Goal: Task Accomplishment & Management: Complete application form

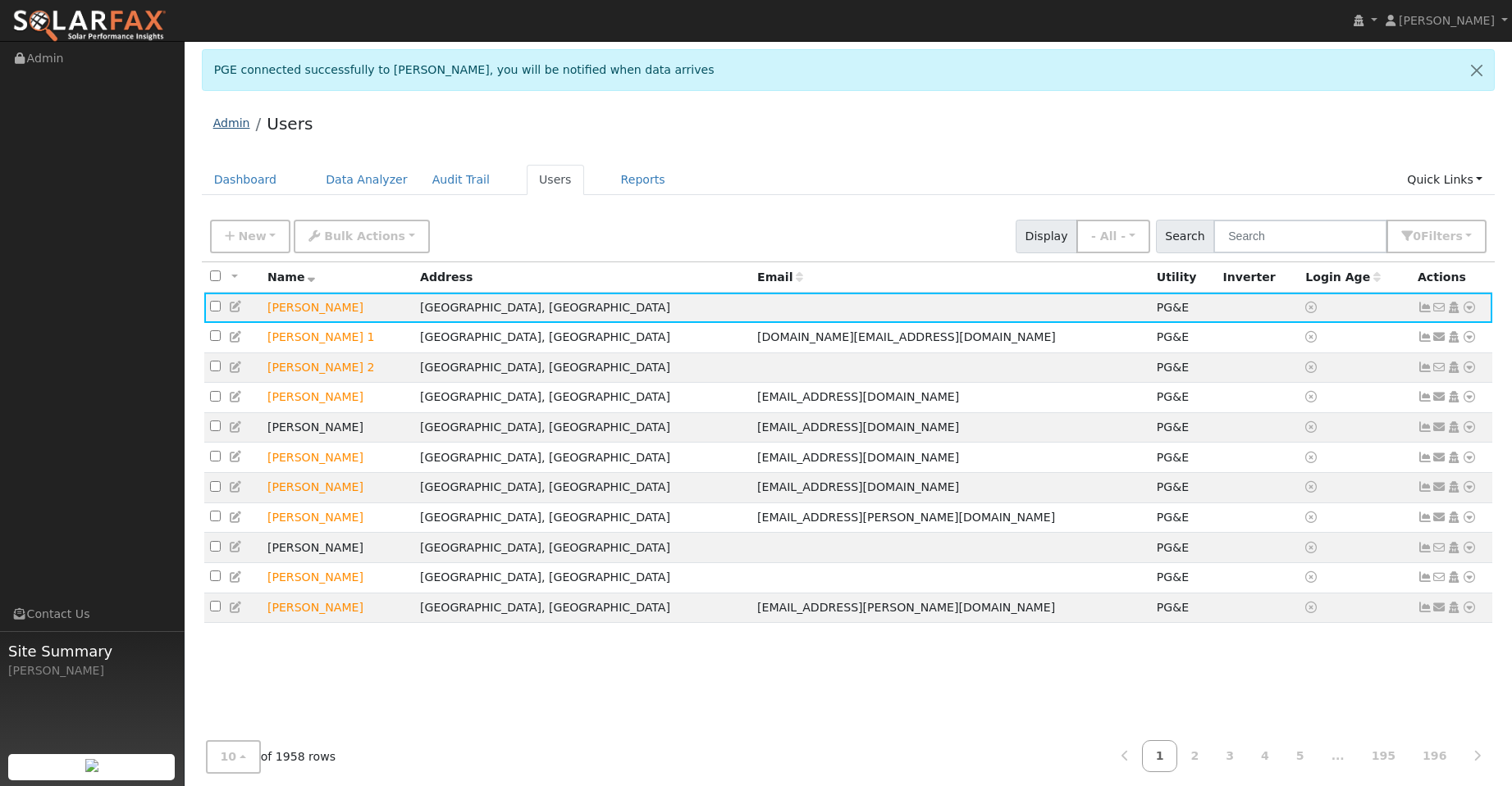
click at [226, 125] on link "Admin" at bounding box center [231, 123] width 37 height 13
click at [266, 175] on link "Dashboard" at bounding box center [245, 180] width 88 height 30
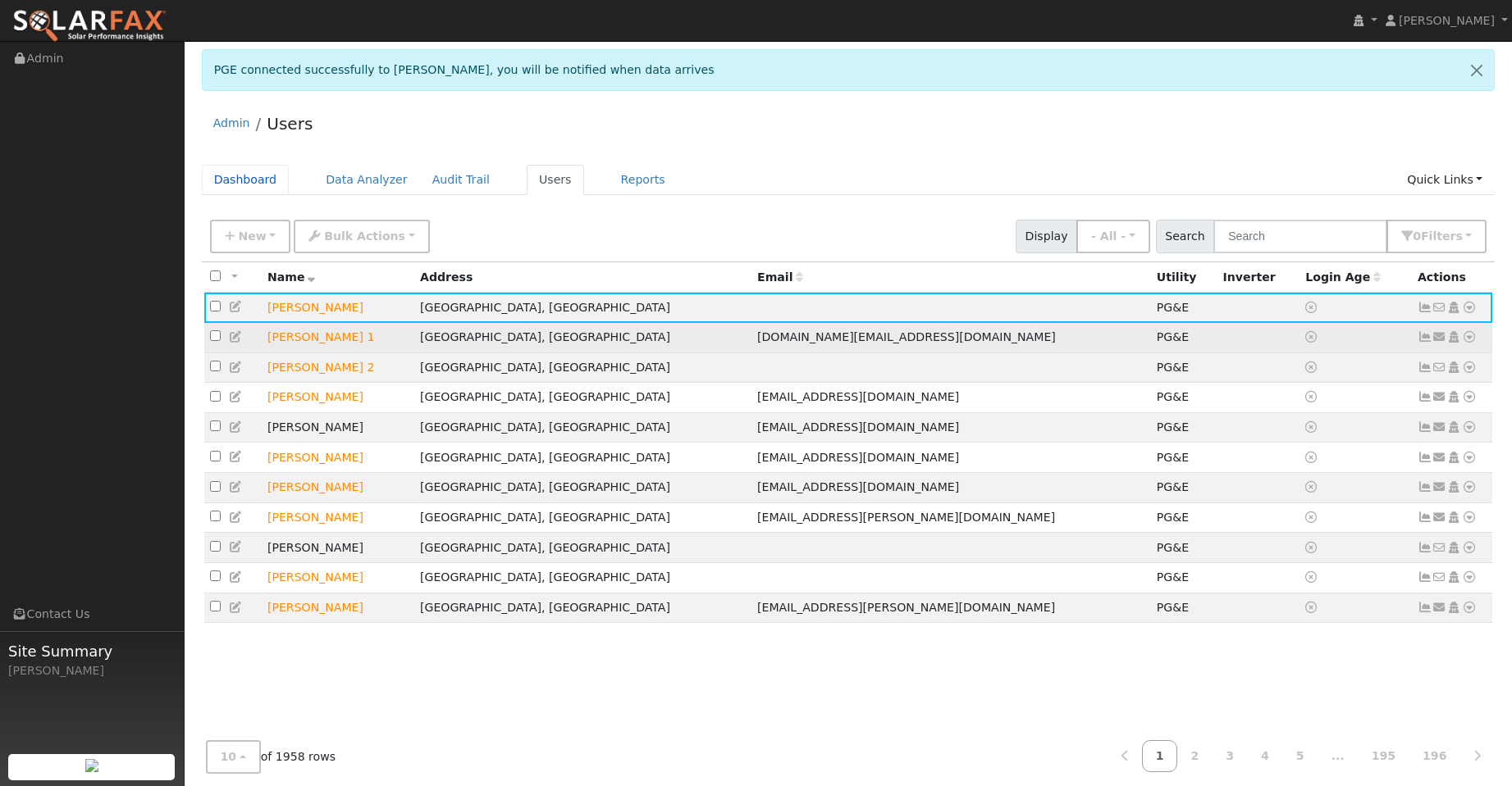
scroll to position [14, 0]
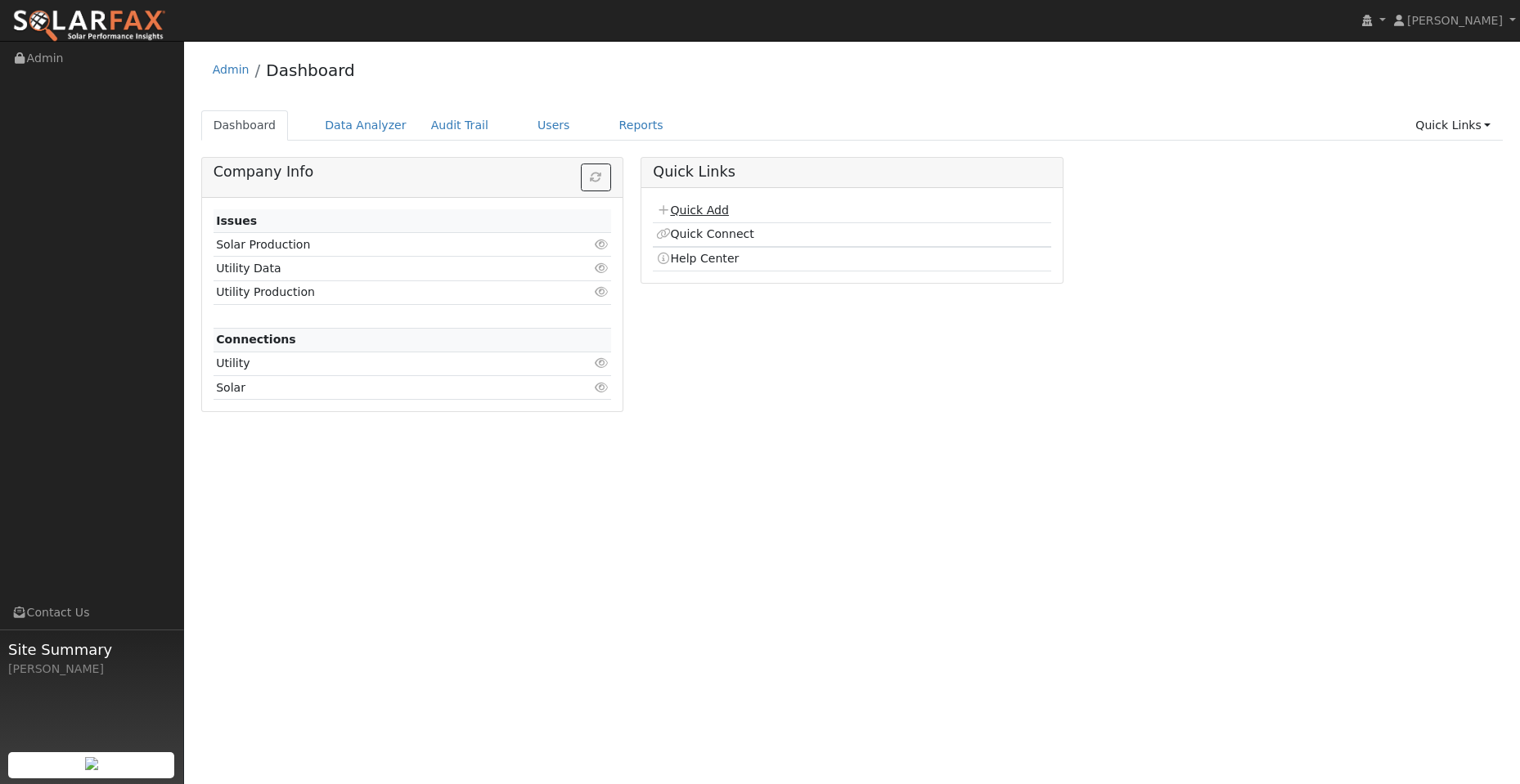
click at [702, 209] on link "Quick Add" at bounding box center [692, 211] width 73 height 13
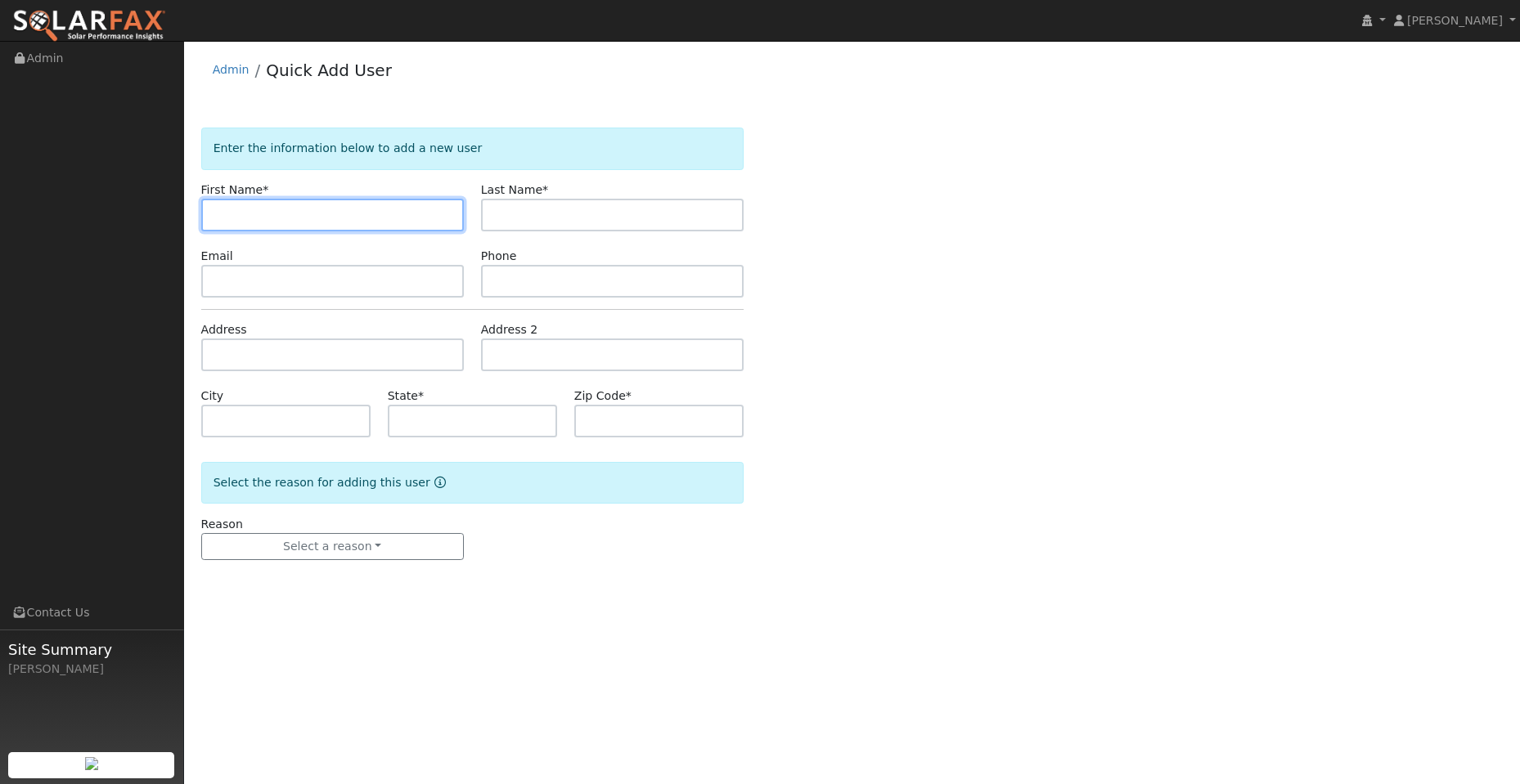
click at [231, 214] on input "text" at bounding box center [333, 214] width 263 height 33
paste input "[PERSON_NAME]"
click at [216, 212] on input "Ranny" at bounding box center [333, 214] width 263 height 33
type input "Ranny"
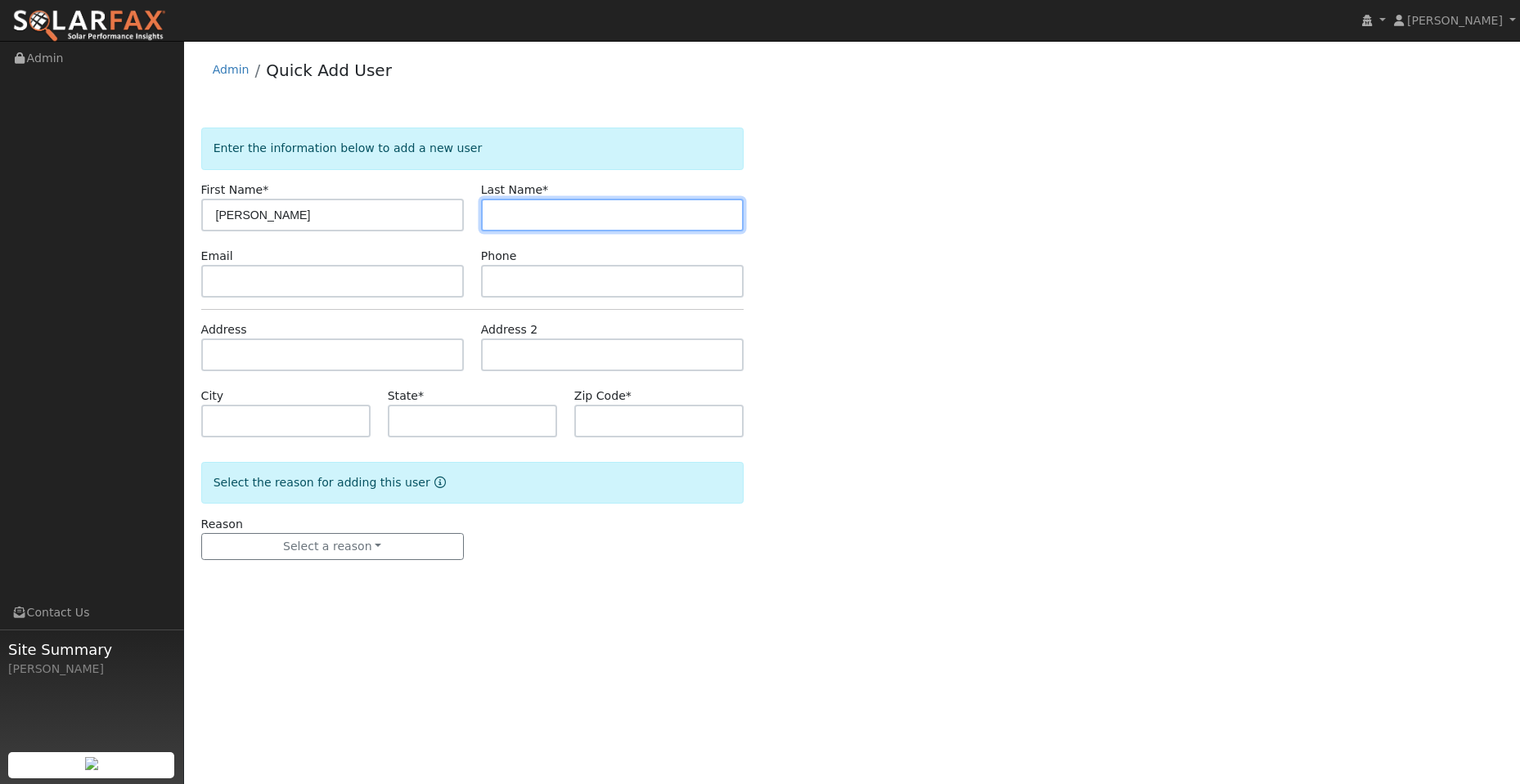
click at [525, 208] on input "text" at bounding box center [612, 214] width 263 height 33
drag, startPoint x: 534, startPoint y: 216, endPoint x: 517, endPoint y: 213, distance: 17.3
click at [533, 215] on input "text" at bounding box center [612, 214] width 263 height 33
paste input "Cheema"
click at [497, 215] on input "Cheema" at bounding box center [612, 214] width 263 height 33
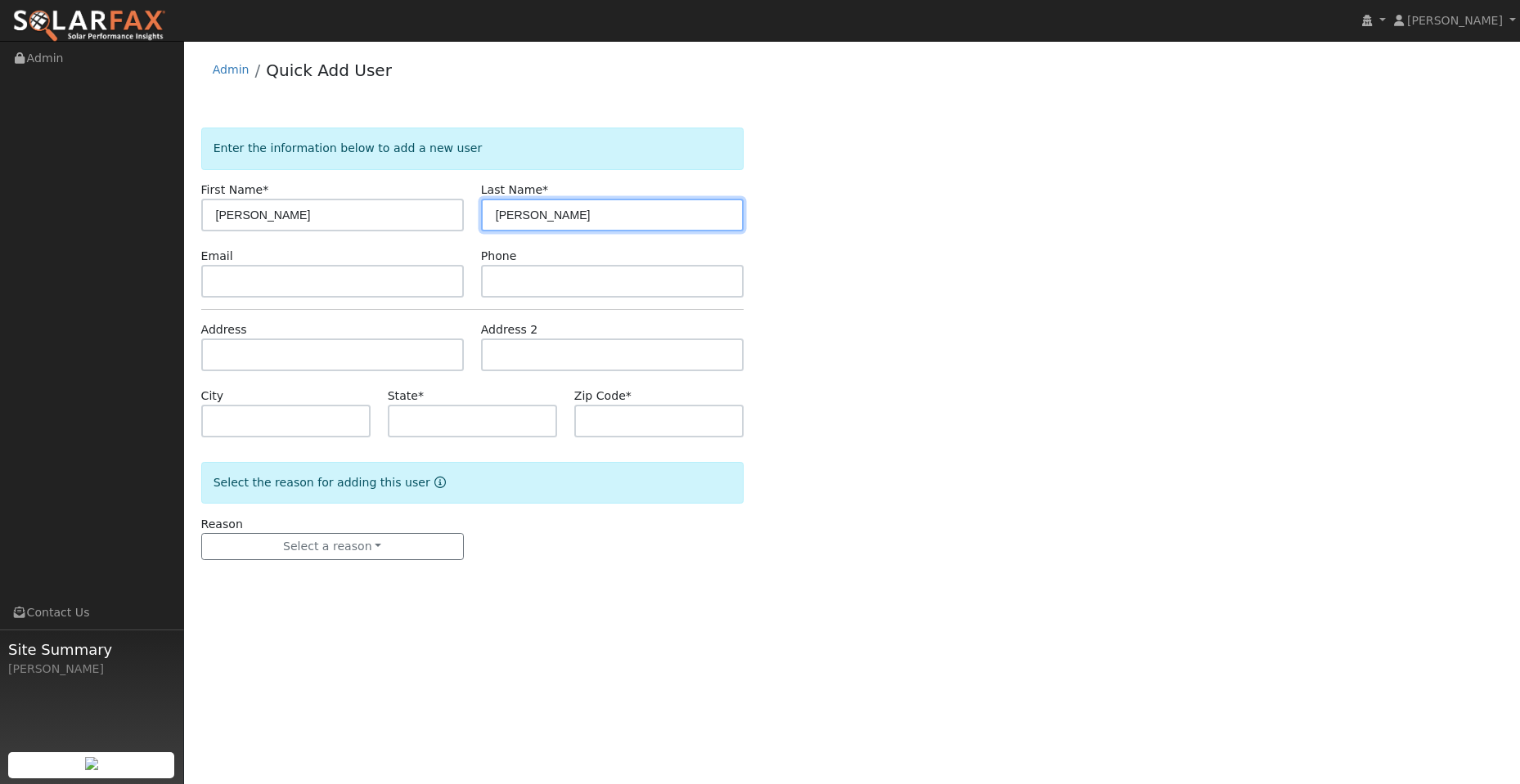
type input "Cheema"
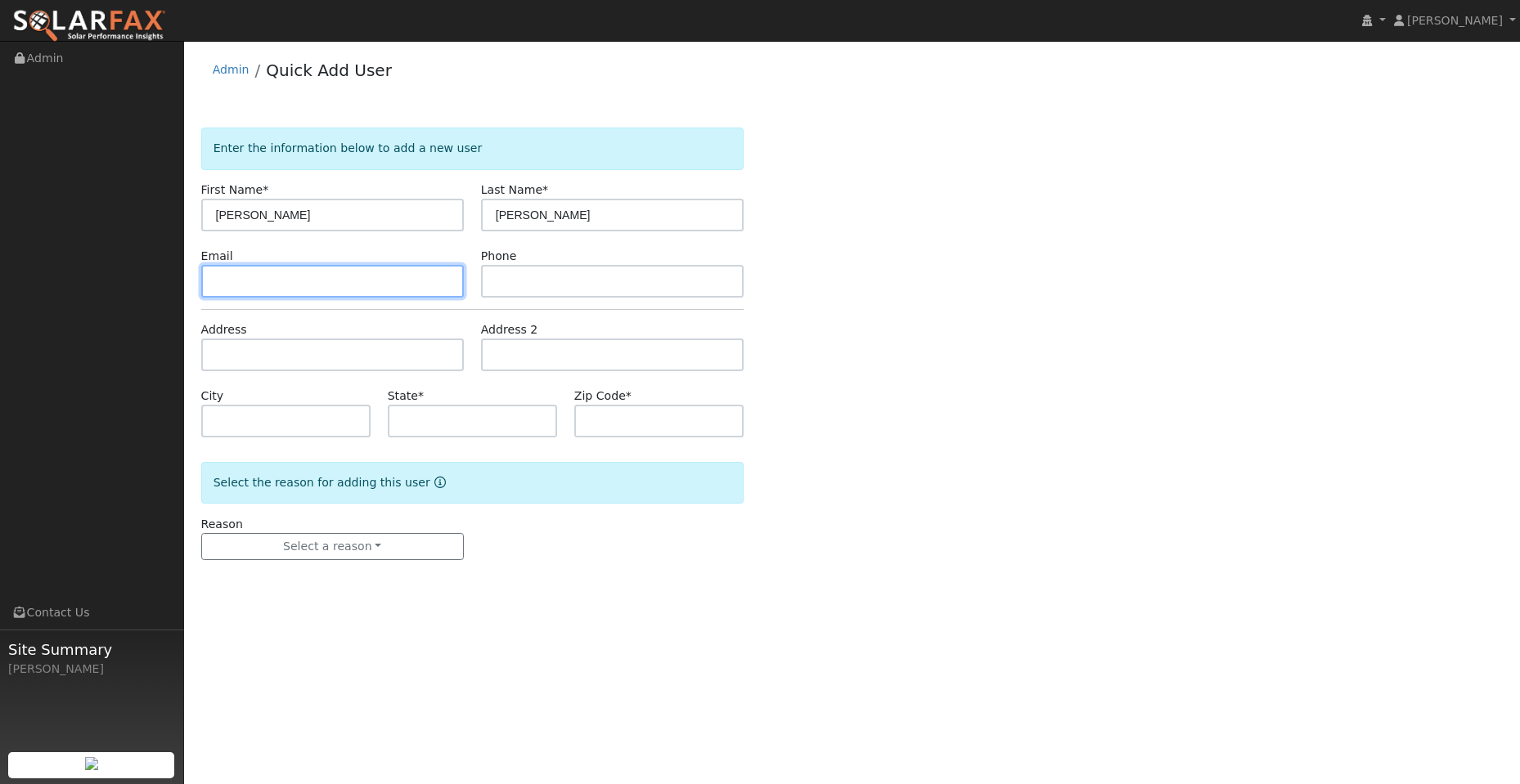
click at [328, 290] on input "text" at bounding box center [333, 281] width 263 height 33
click at [248, 281] on input "text" at bounding box center [333, 281] width 263 height 33
paste input "[EMAIL_ADDRESS][DOMAIN_NAME]"
type input "[EMAIL_ADDRESS][DOMAIN_NAME]"
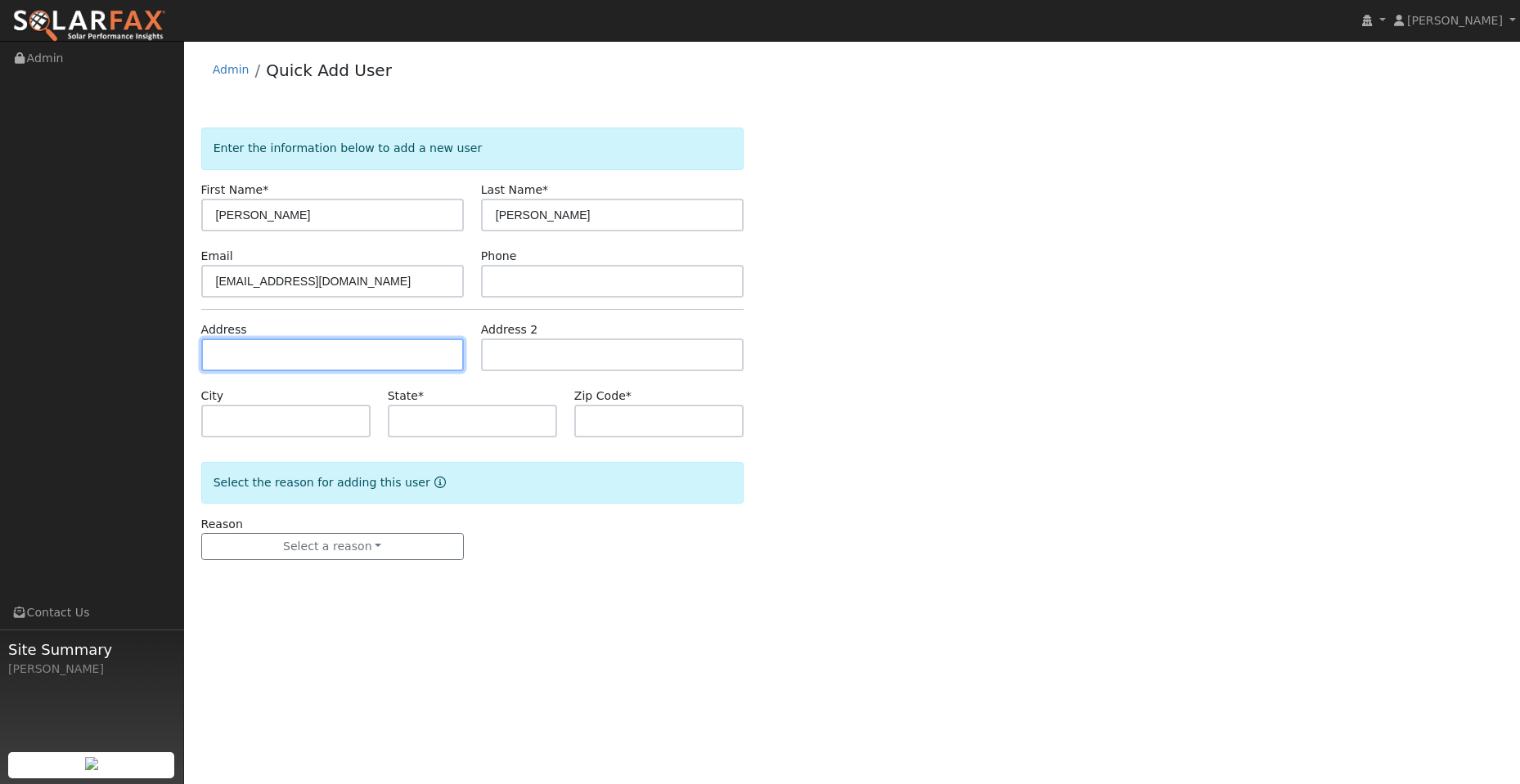
click at [410, 355] on input "text" at bounding box center [333, 354] width 263 height 33
drag, startPoint x: 280, startPoint y: 357, endPoint x: 257, endPoint y: 352, distance: 23.5
click at [280, 357] on input "text" at bounding box center [333, 354] width 263 height 33
paste input "1160 Hillside Court"
type input "1160 Hillside Court"
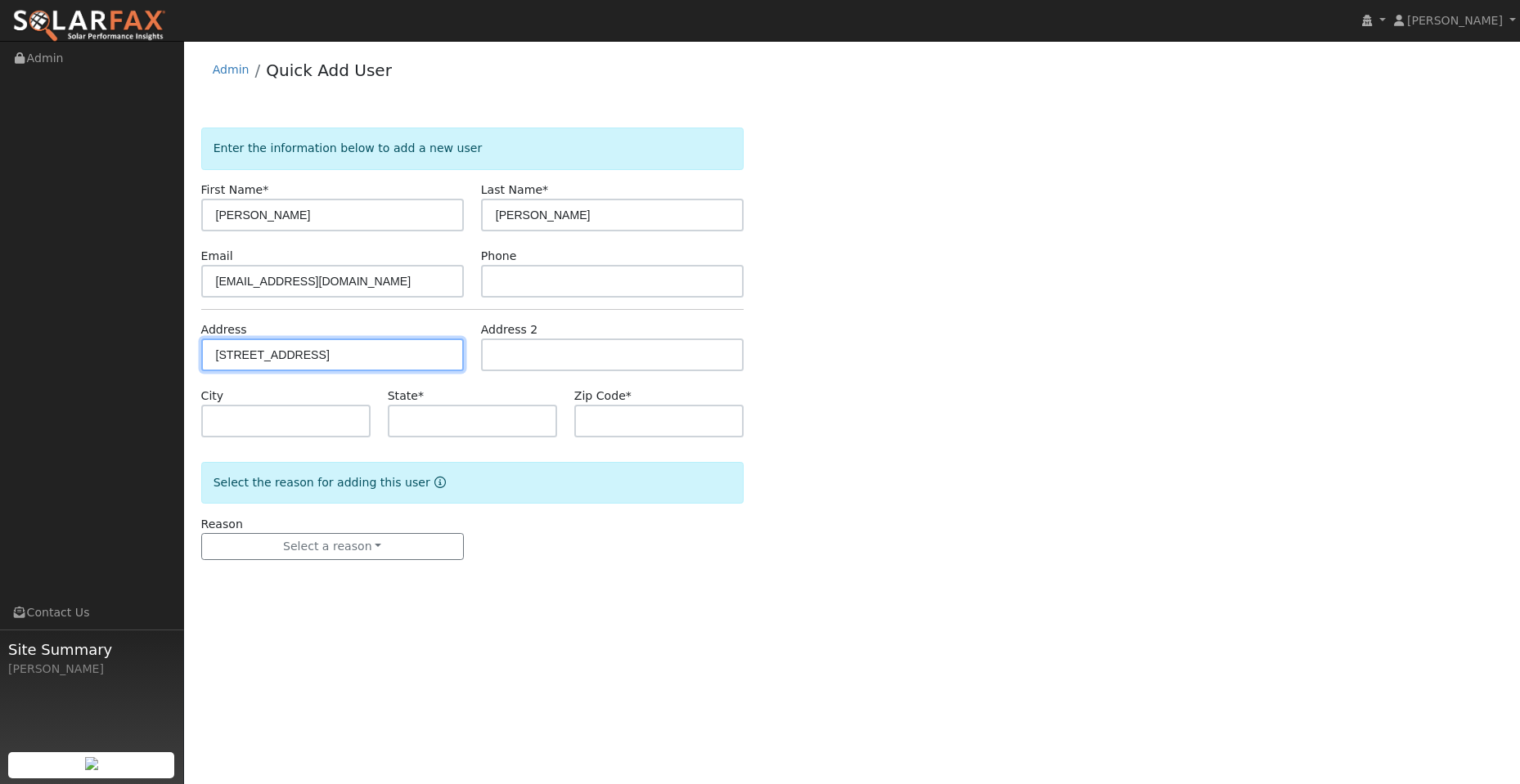
type input "Lincoln"
type input "CA"
type input "95648"
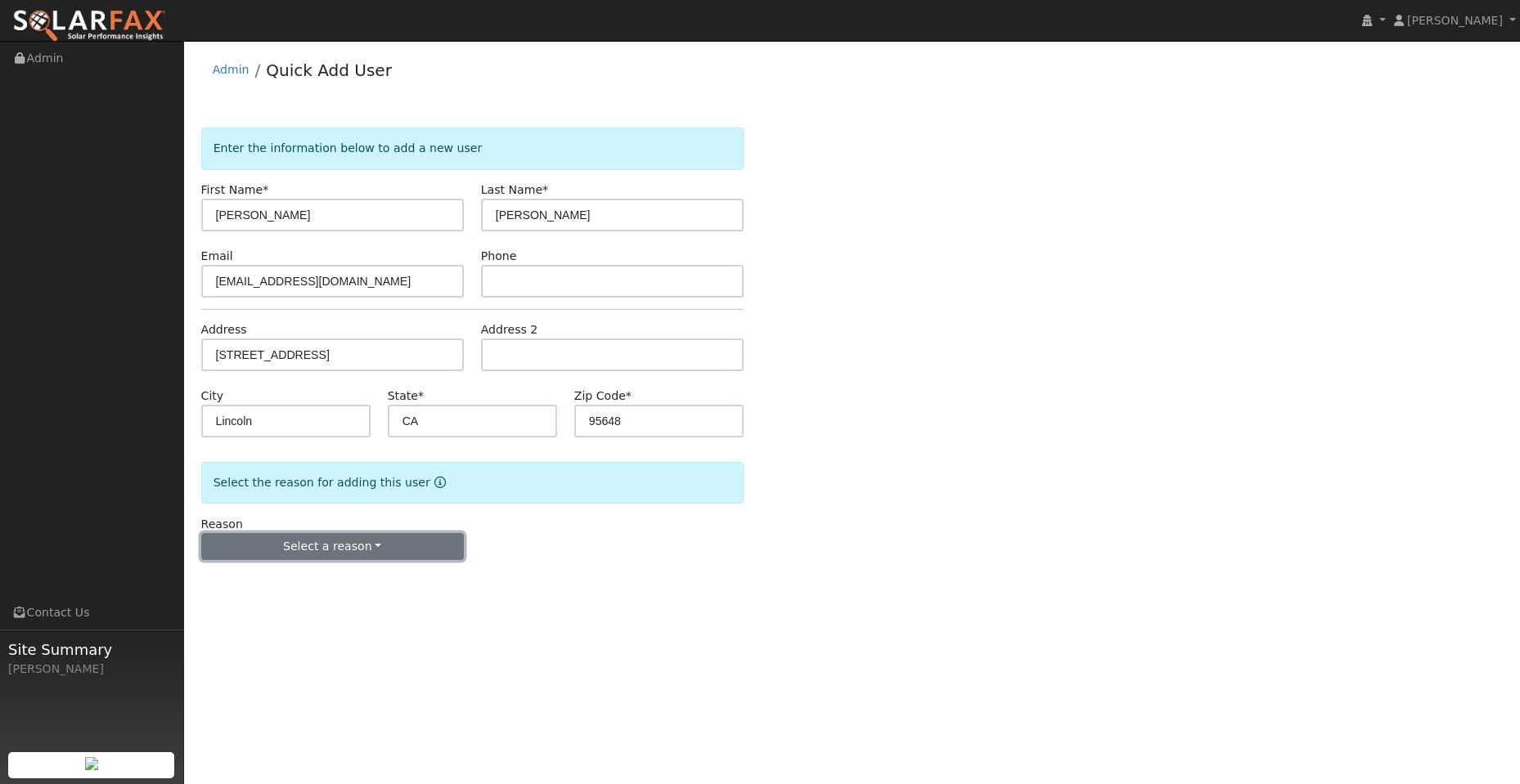
click at [346, 540] on button "Select a reason" at bounding box center [333, 547] width 263 height 27
click at [323, 578] on link "New lead" at bounding box center [292, 581] width 180 height 23
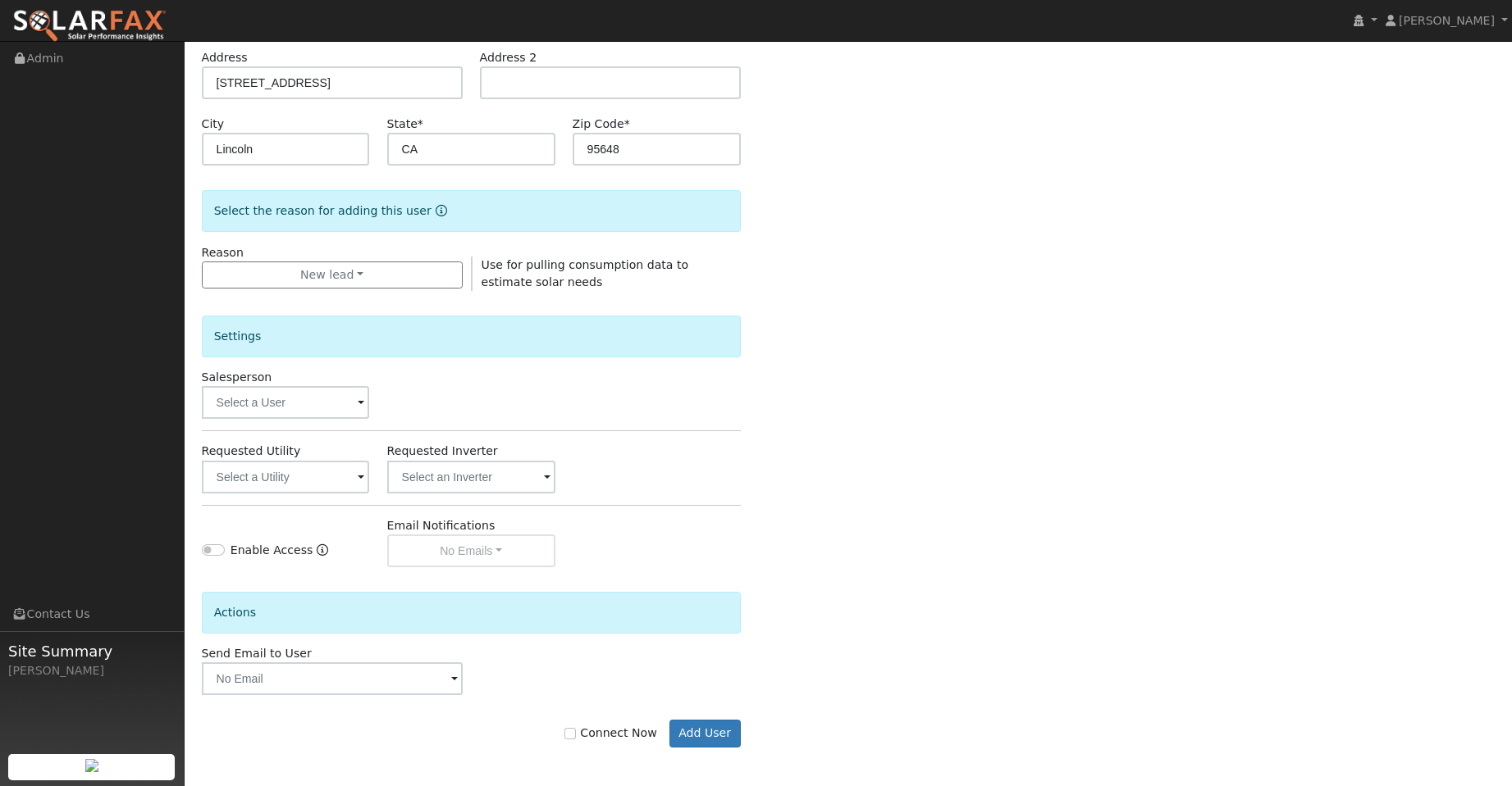
scroll to position [276, 0]
click at [291, 393] on input "text" at bounding box center [286, 400] width 169 height 33
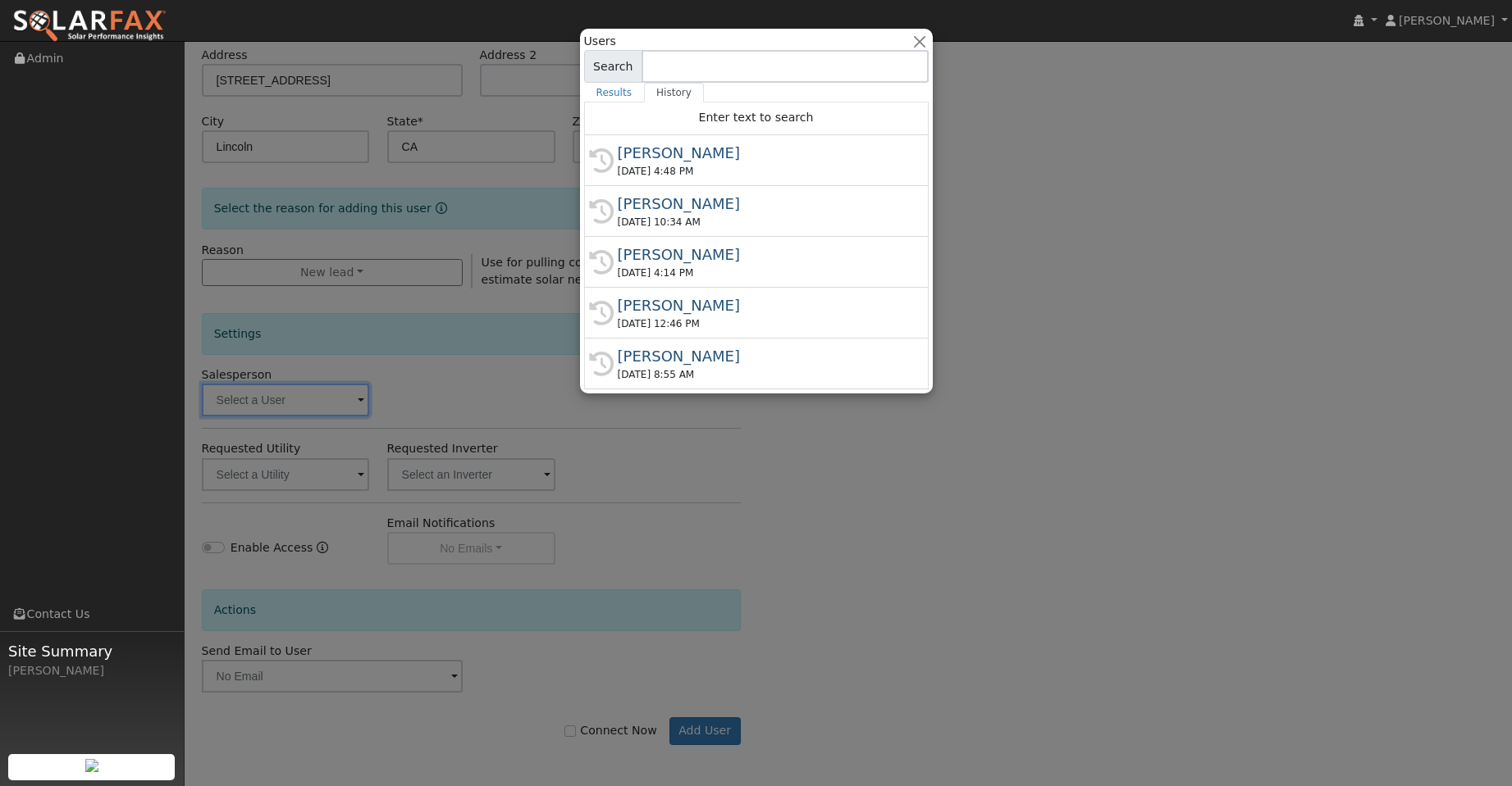
click at [752, 296] on div "Tim Tedder" at bounding box center [764, 305] width 292 height 22
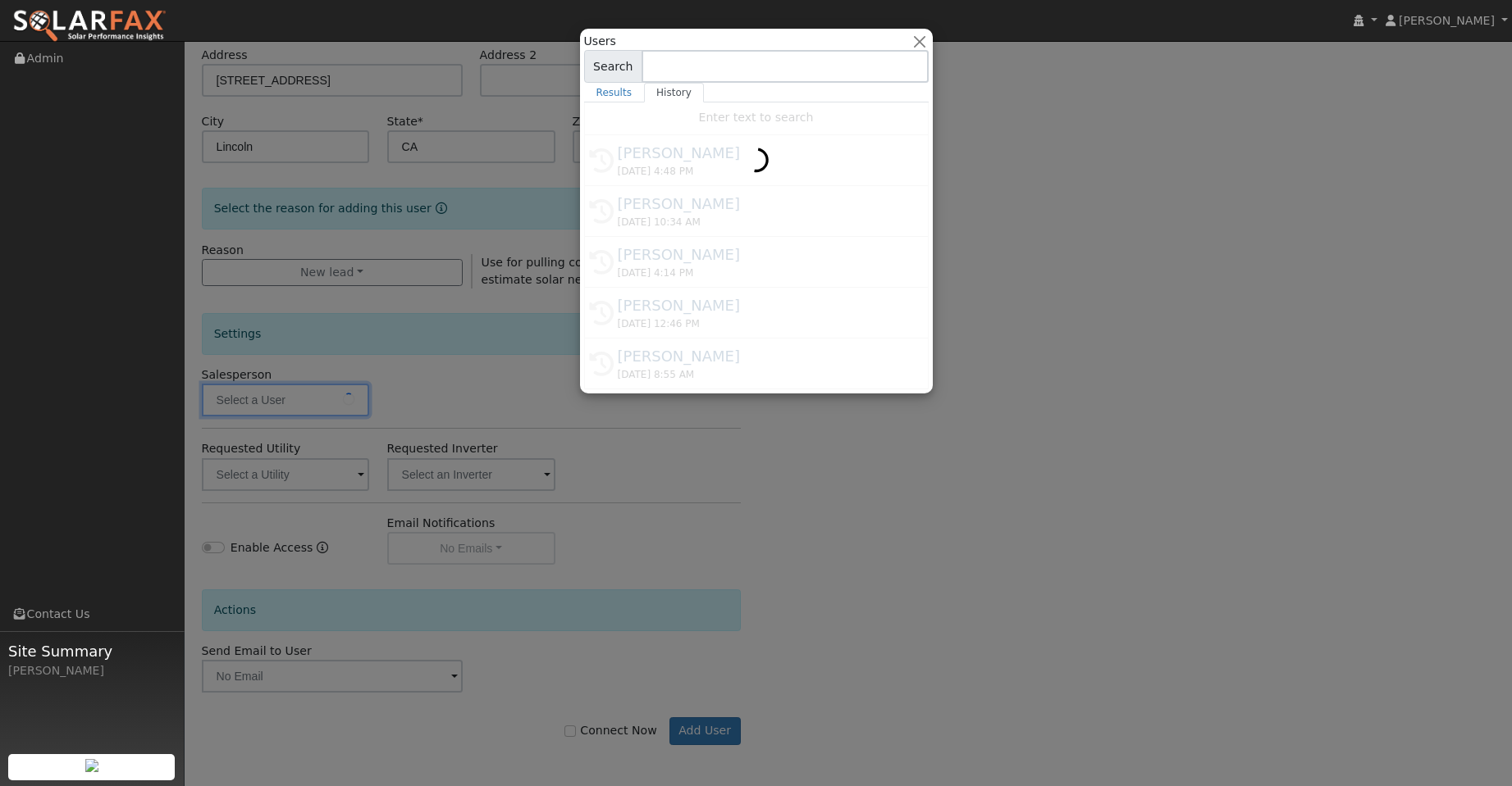
type input "Tim Tedder"
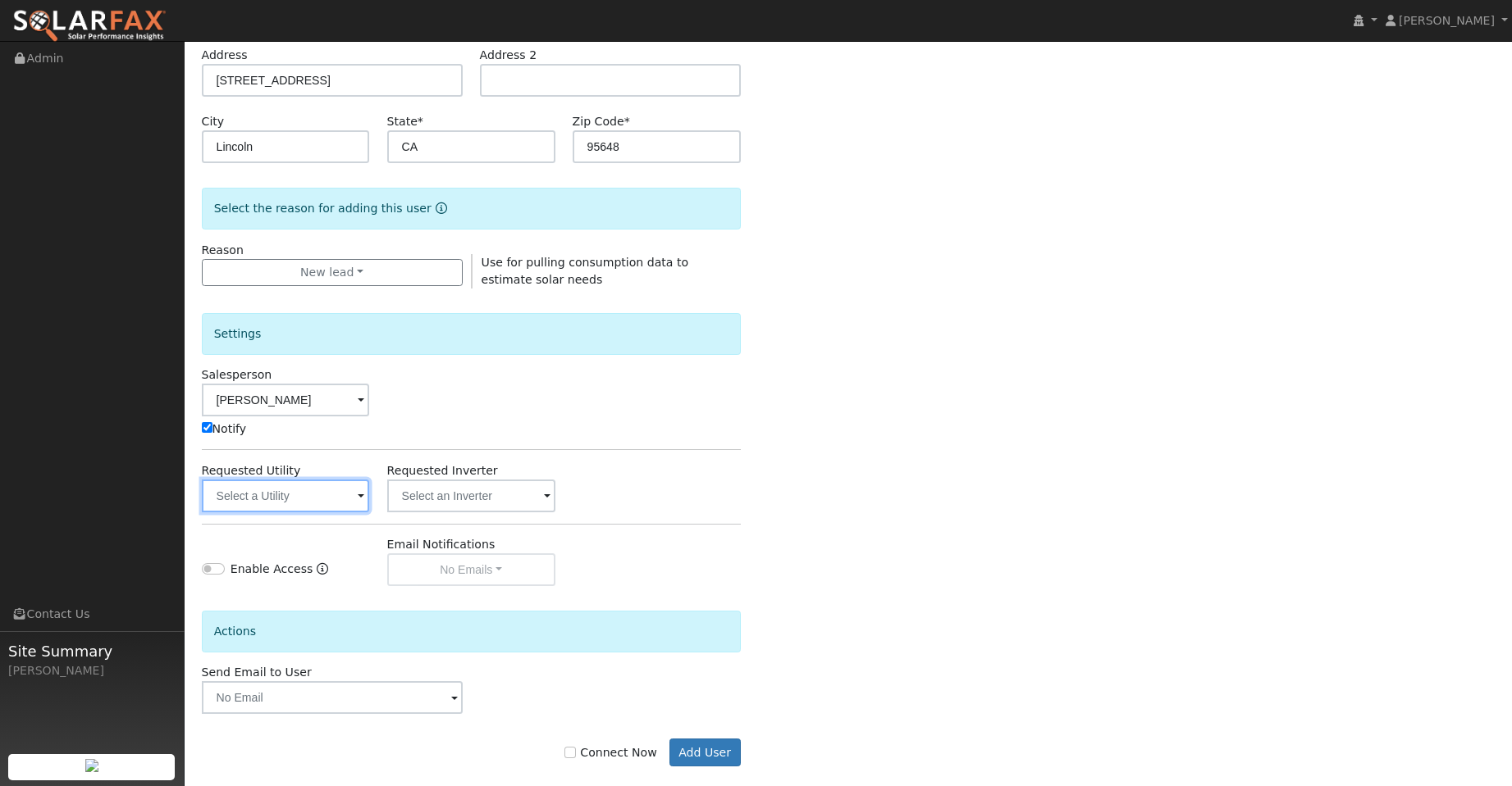
click at [339, 491] on input "text" at bounding box center [286, 496] width 169 height 33
click at [305, 486] on input "text" at bounding box center [286, 496] width 169 height 33
click at [576, 757] on input "Connect Now" at bounding box center [570, 753] width 11 height 11
checkbox input "true"
click at [328, 493] on input "text" at bounding box center [286, 496] width 169 height 33
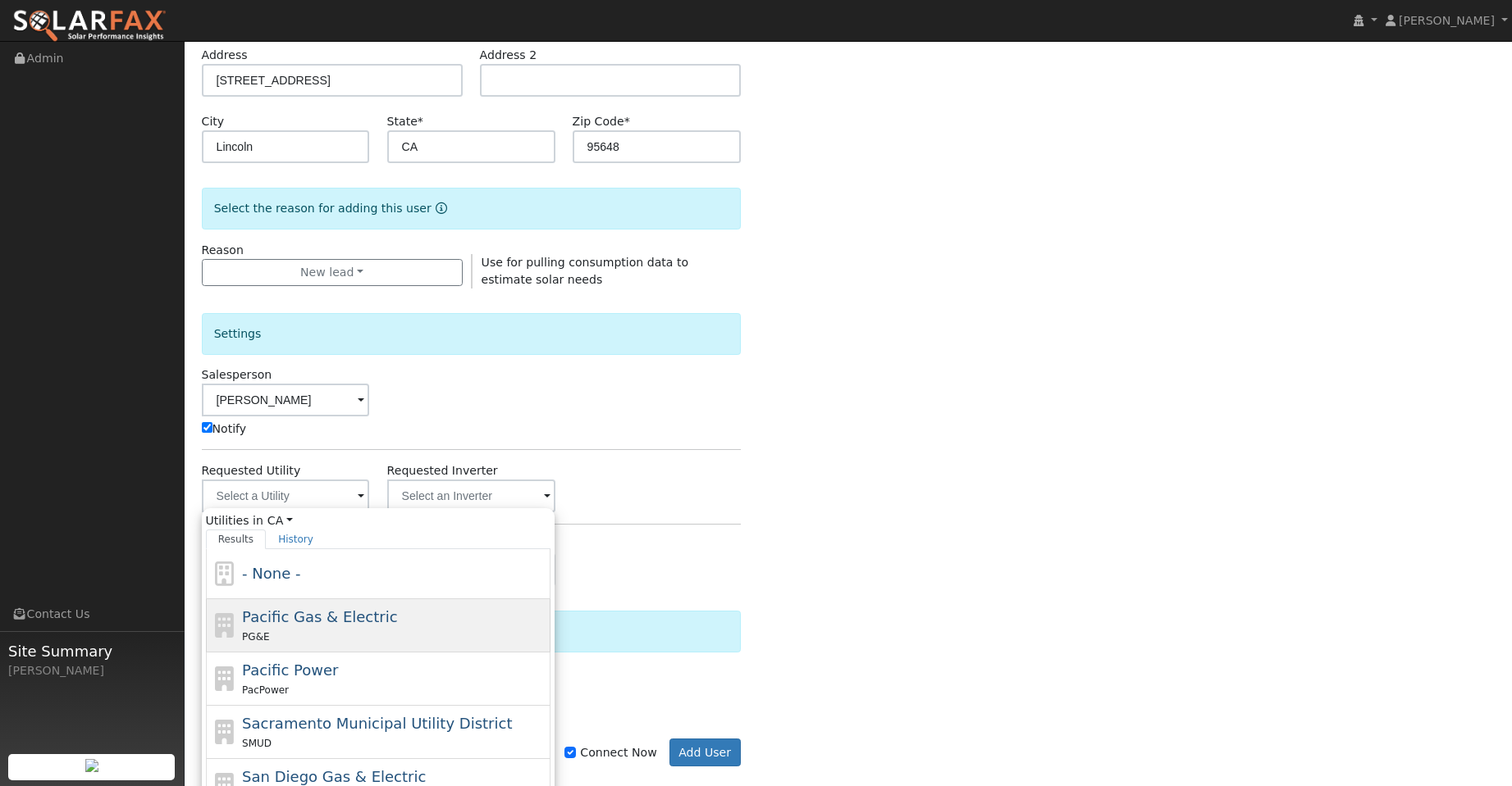
click at [391, 620] on div "Pacific Gas & Electric PG&E" at bounding box center [393, 626] width 304 height 40
type input "Pacific Gas & Electric"
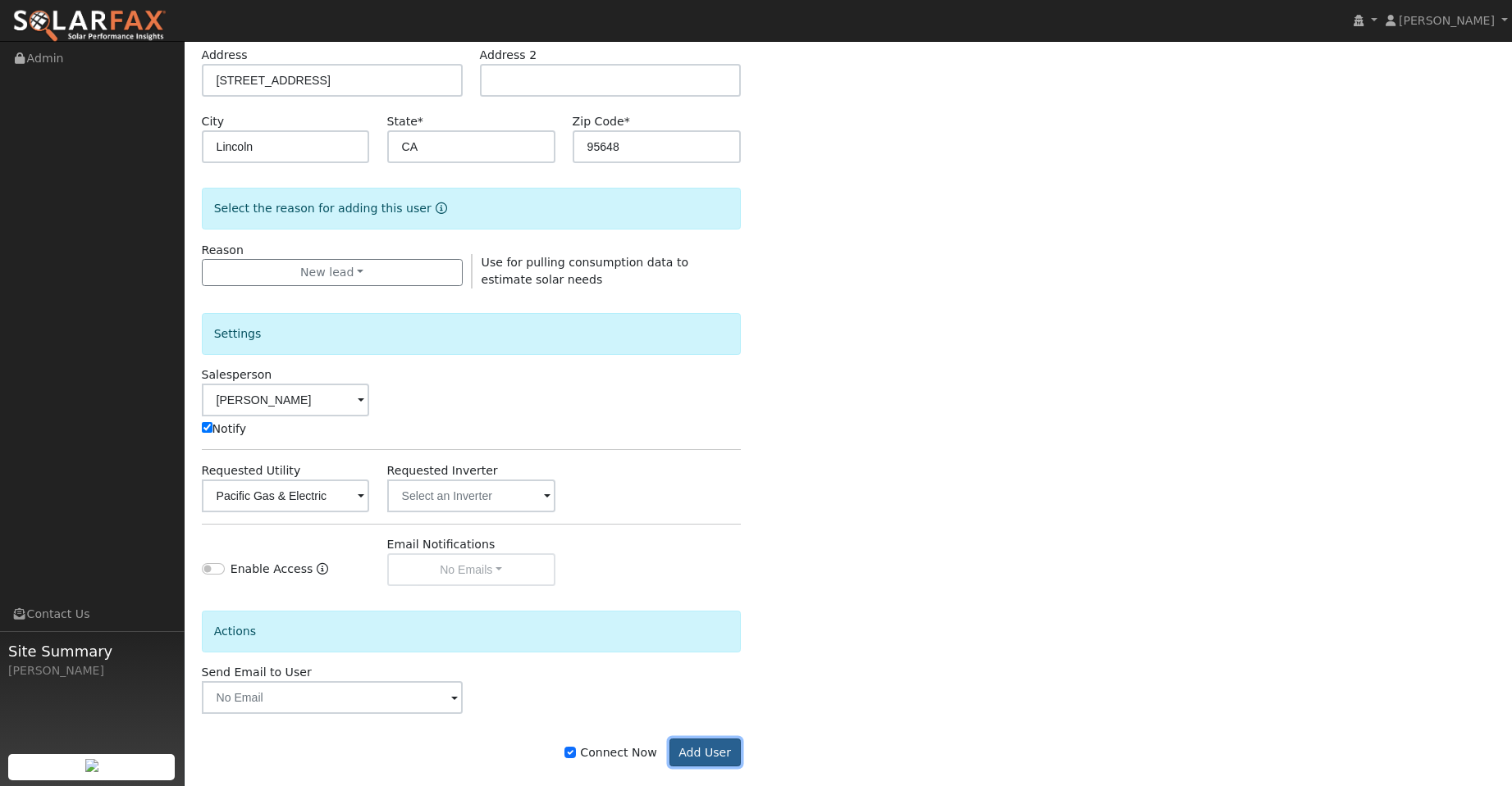
click at [696, 745] on button "Add User" at bounding box center [705, 752] width 71 height 27
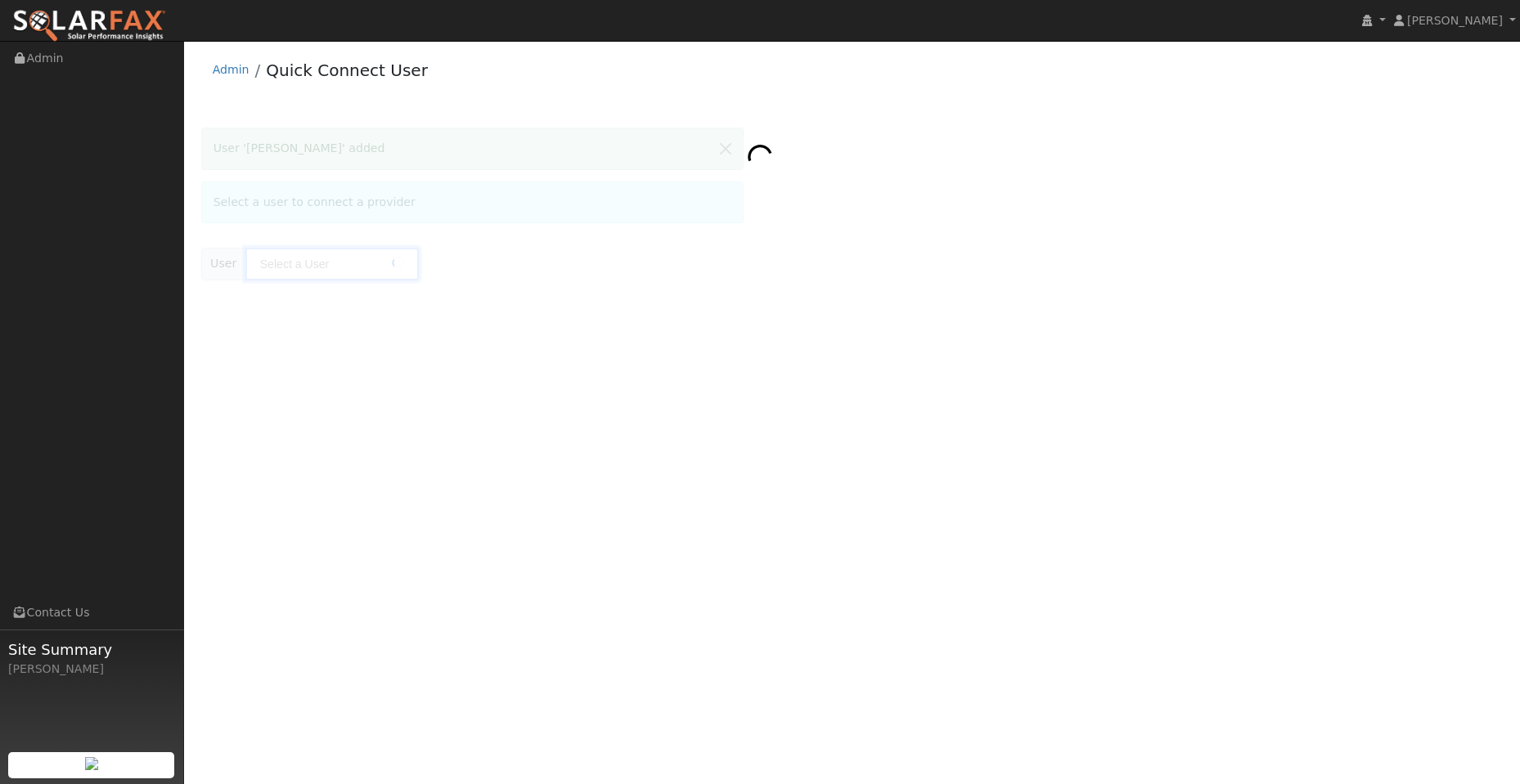
type input "[PERSON_NAME]"
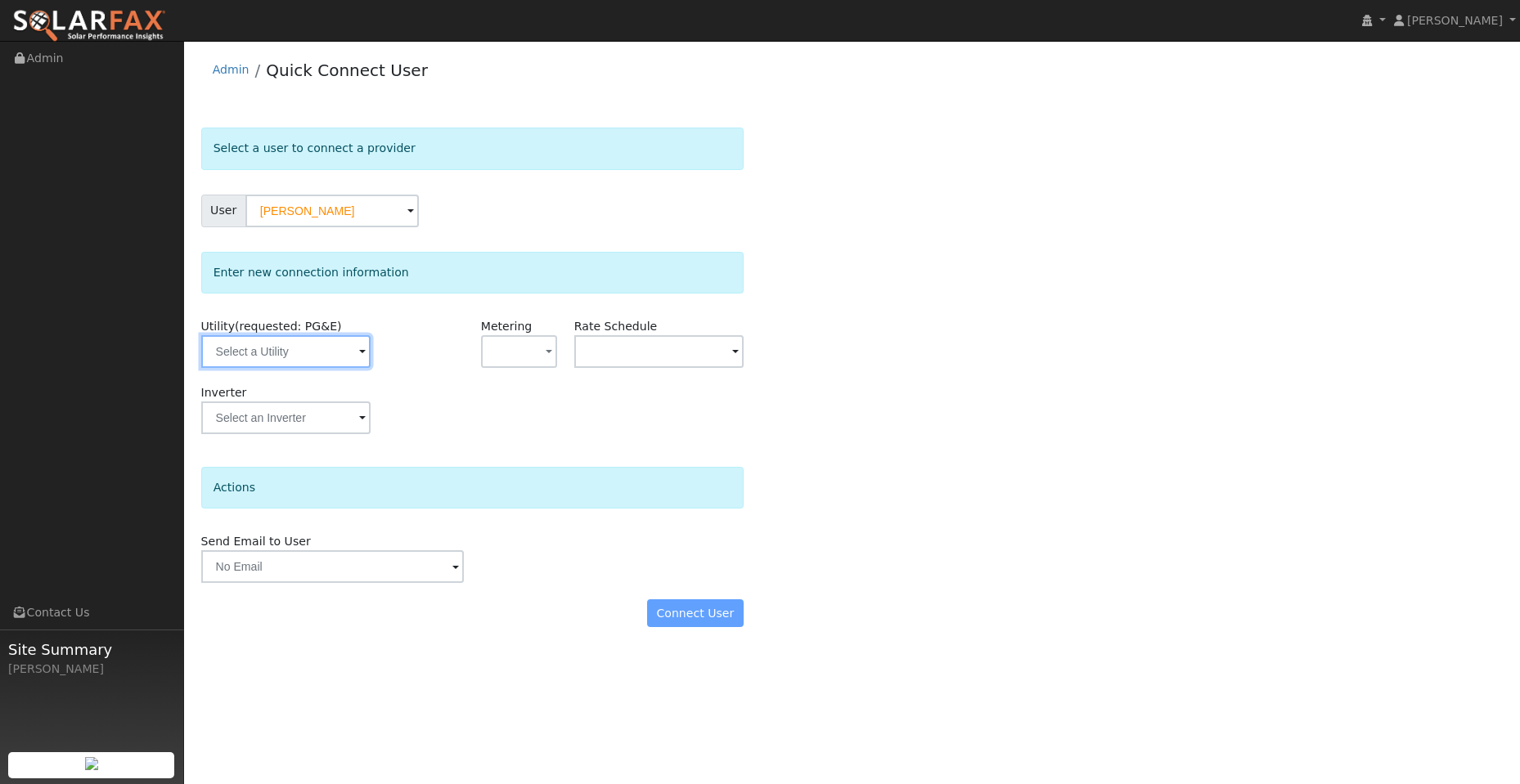
click at [304, 350] on input "text" at bounding box center [285, 351] width 169 height 33
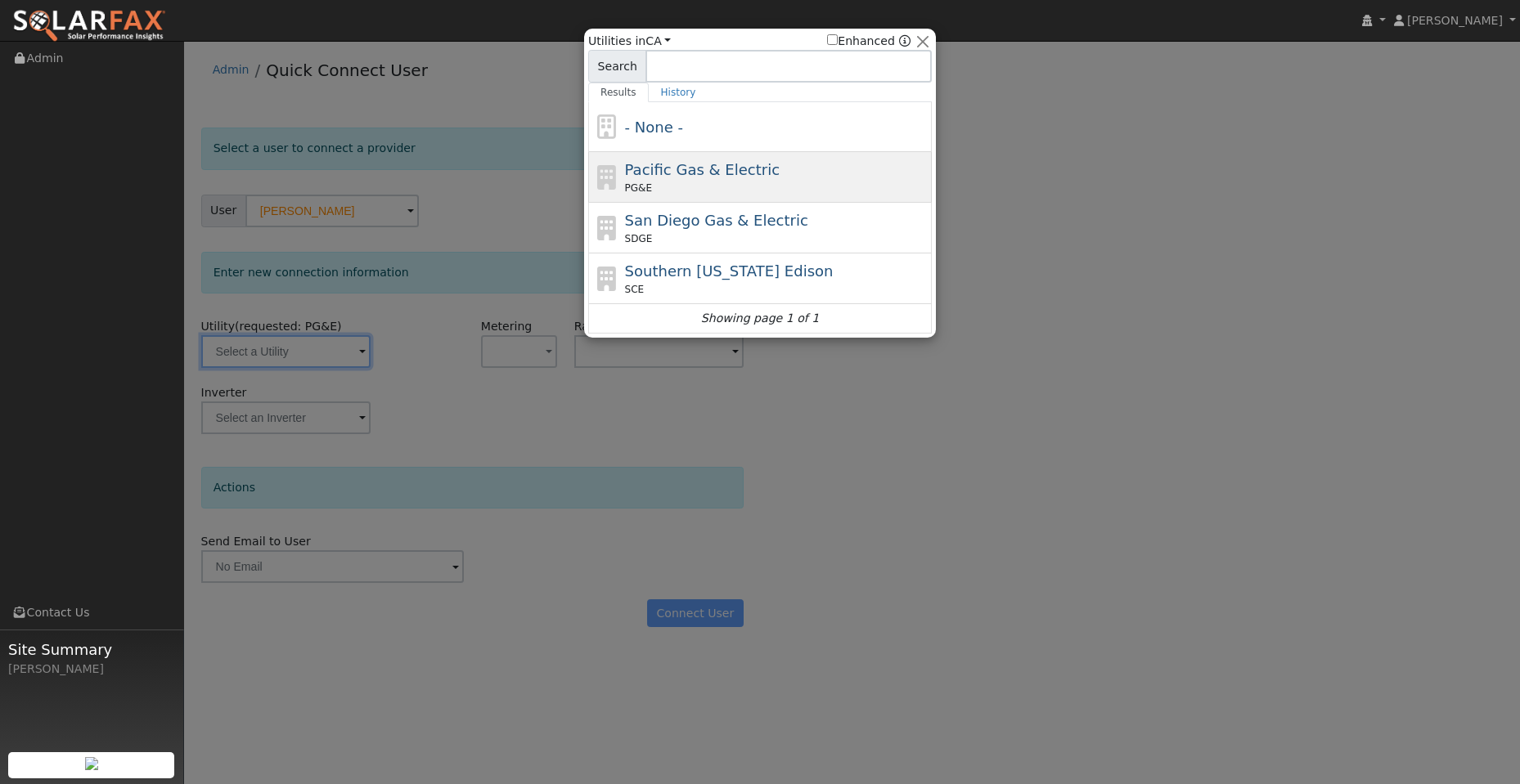
click at [726, 171] on span "Pacific Gas & Electric" at bounding box center [703, 170] width 155 height 17
type input "PG&E"
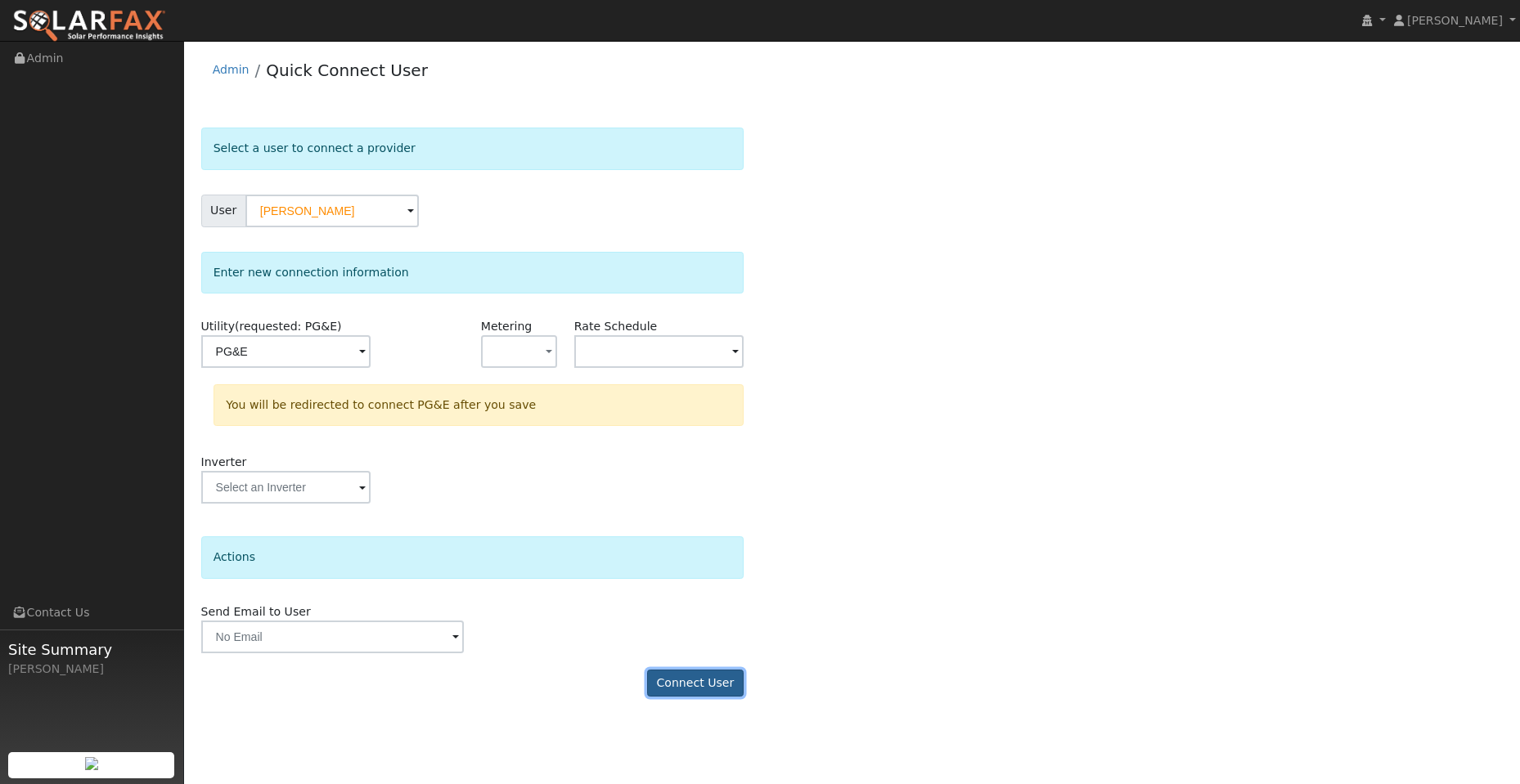
click at [723, 686] on button "Connect User" at bounding box center [695, 683] width 96 height 27
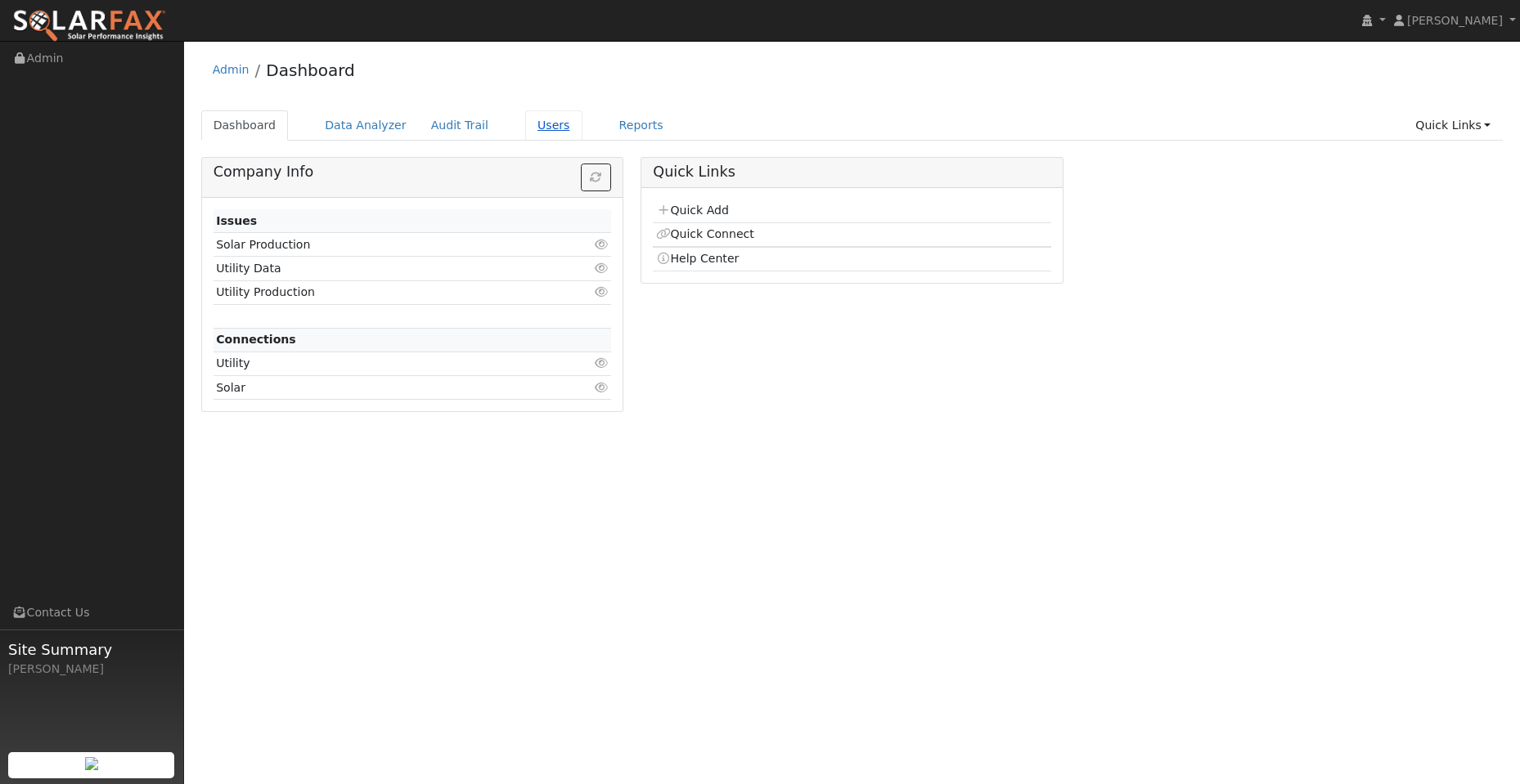
click at [525, 127] on link "Users" at bounding box center [554, 126] width 58 height 30
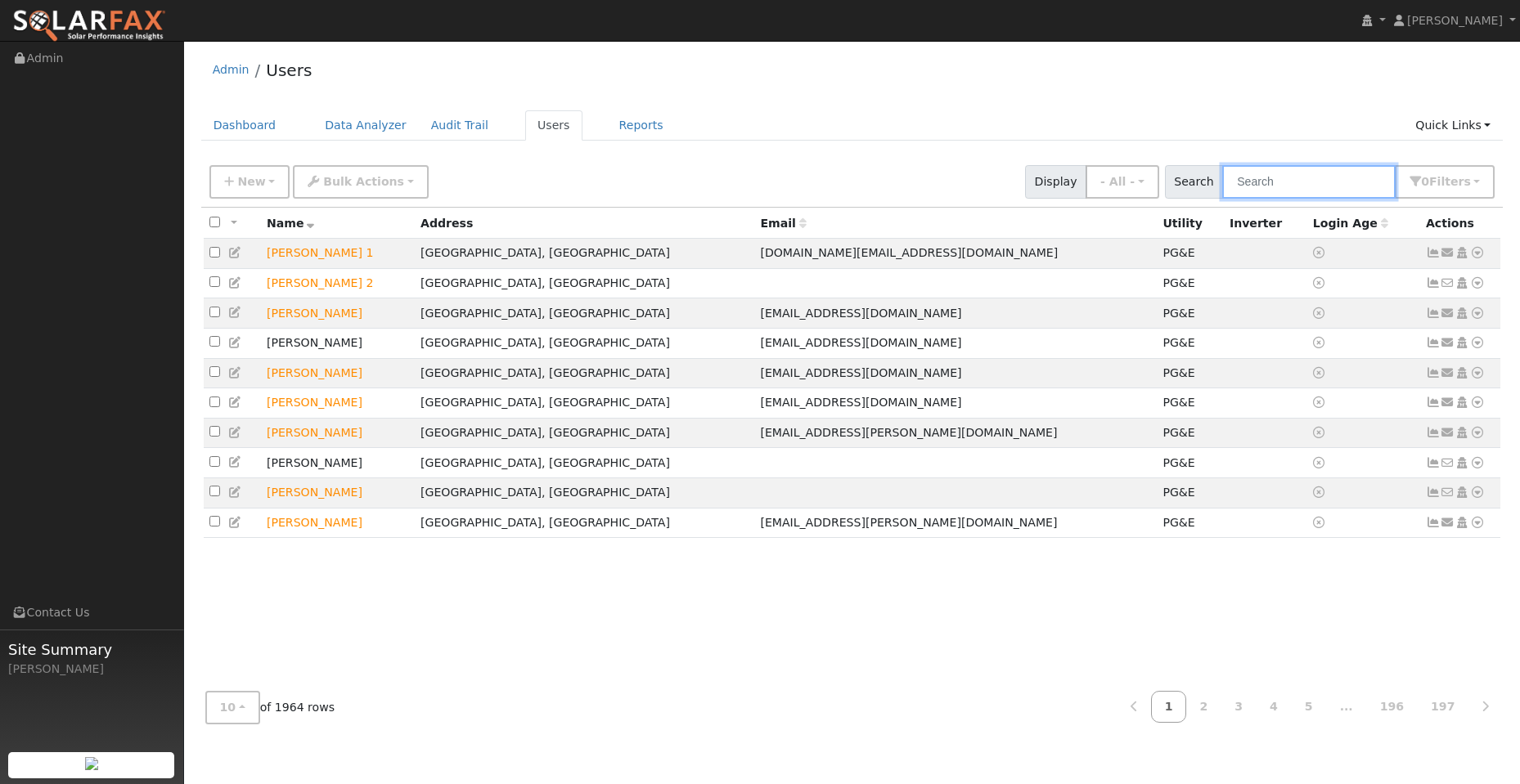
click at [1258, 170] on input "text" at bounding box center [1309, 182] width 174 height 34
paste input "[PERSON_NAME]"
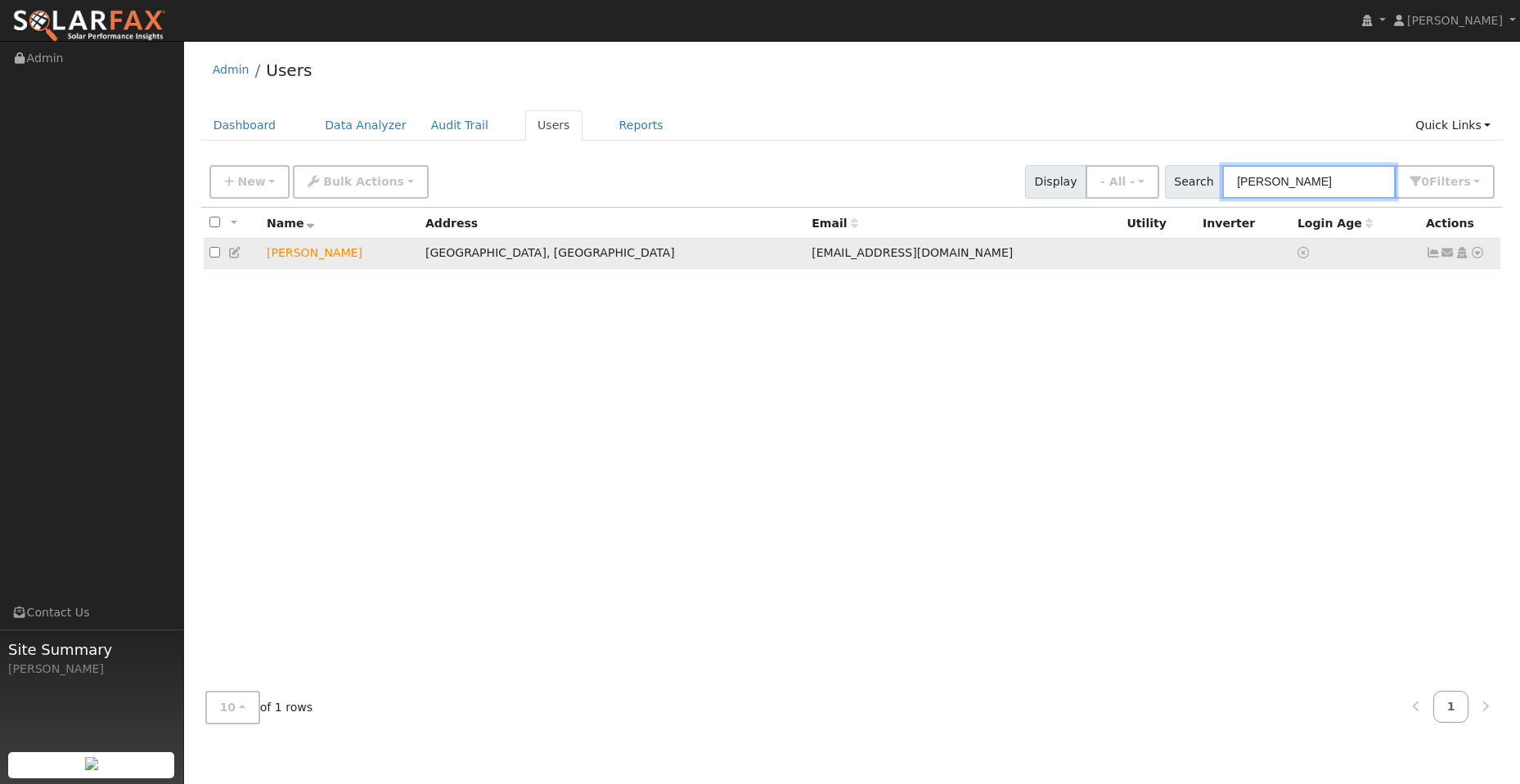
type input "[PERSON_NAME]"
click at [1477, 256] on icon at bounding box center [1477, 252] width 15 height 11
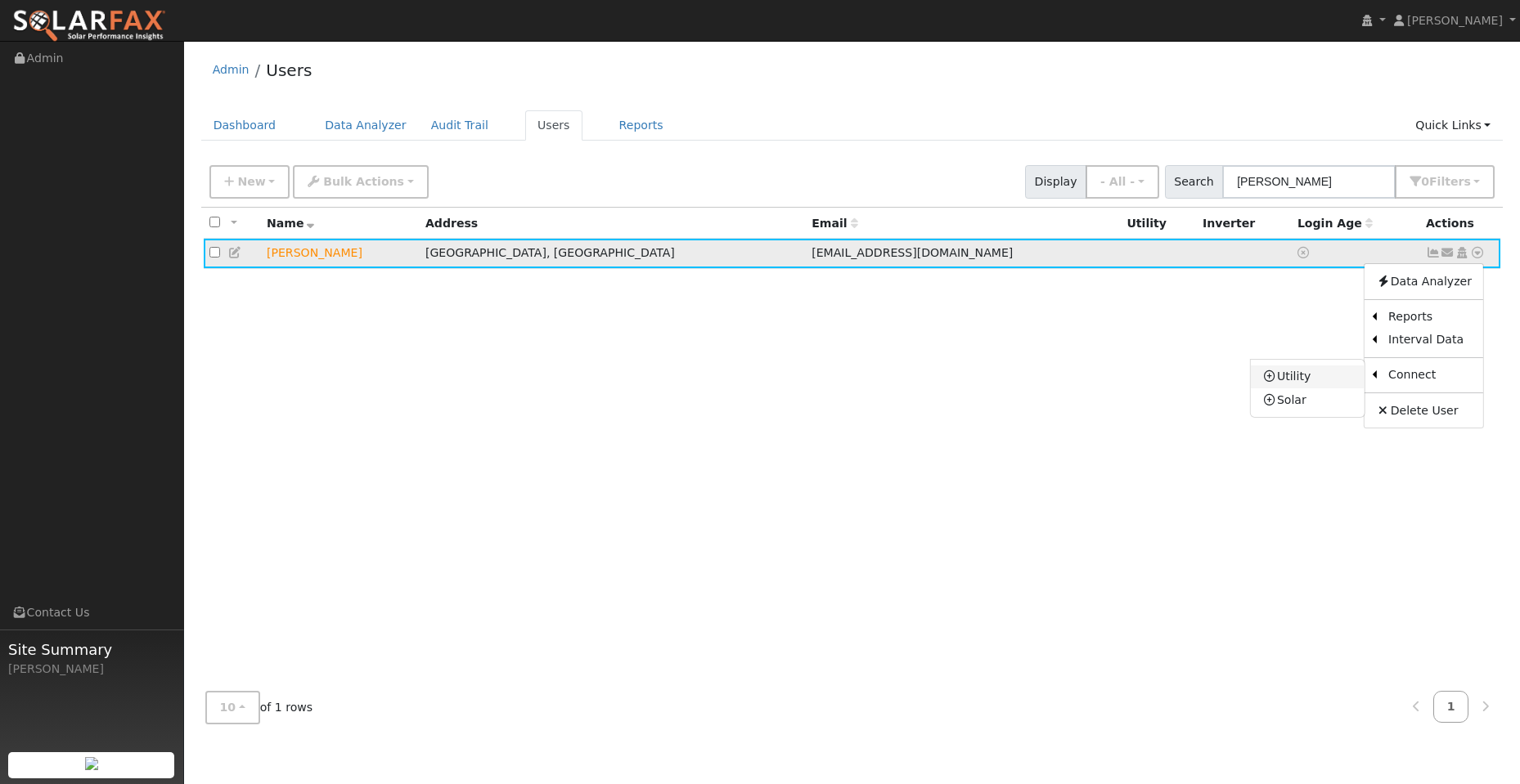
click at [1321, 385] on link "Utility" at bounding box center [1307, 377] width 113 height 23
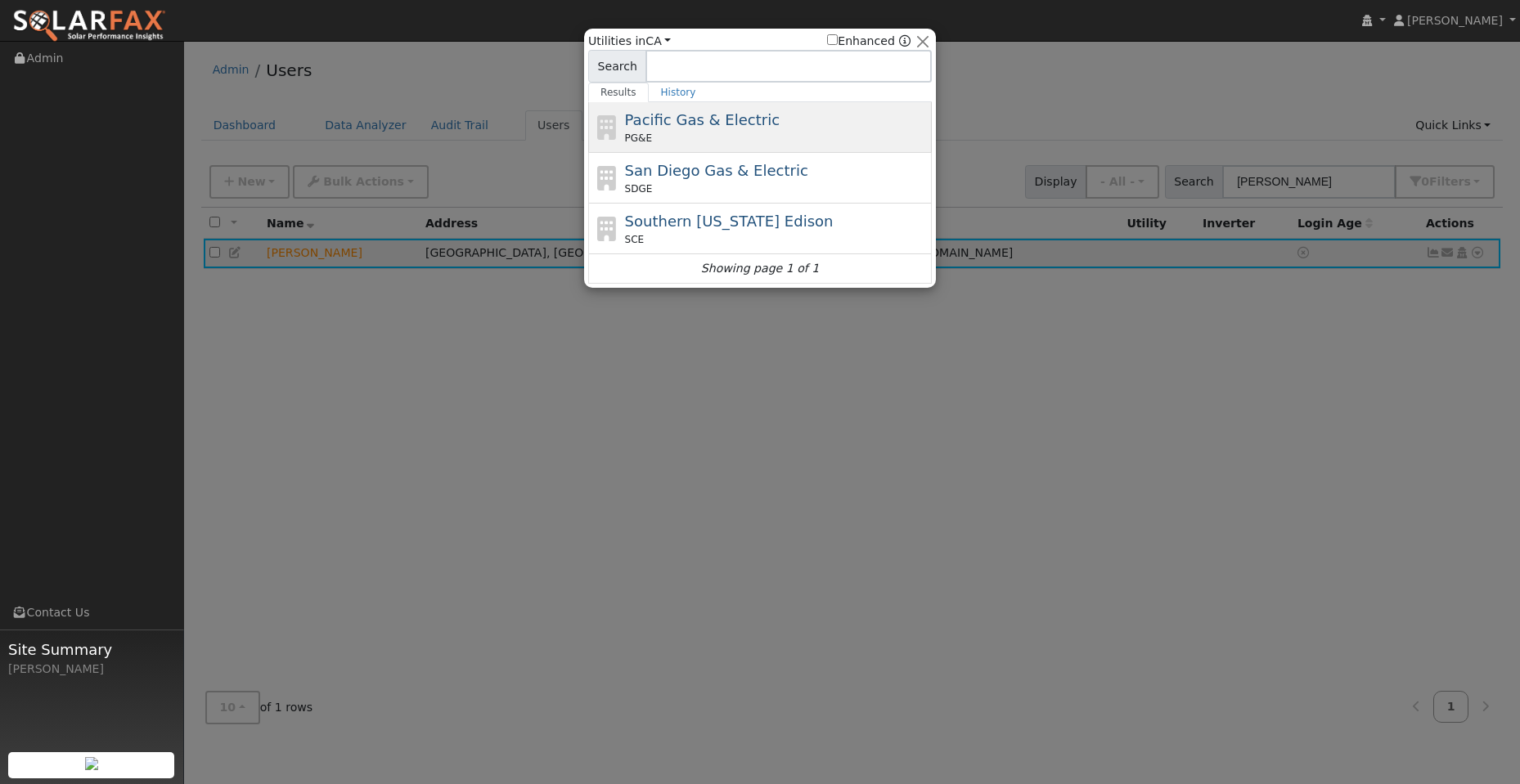
click at [778, 119] on div "Pacific Gas & Electric PG&E" at bounding box center [777, 127] width 303 height 37
